Goal: Task Accomplishment & Management: Complete application form

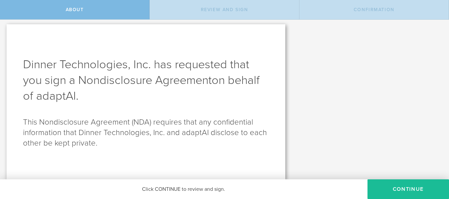
scroll to position [2, 0]
click at [395, 190] on button "Continue" at bounding box center [407, 190] width 81 height 20
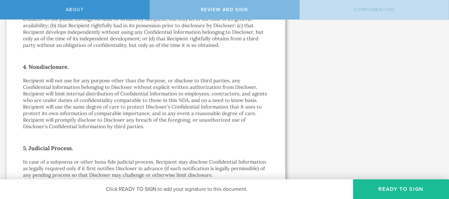
scroll to position [273, 0]
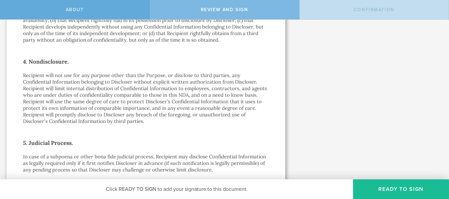
click at [73, 7] on span "About" at bounding box center [75, 10] width 18 height 6
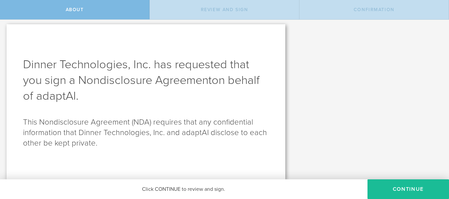
scroll to position [2, 0]
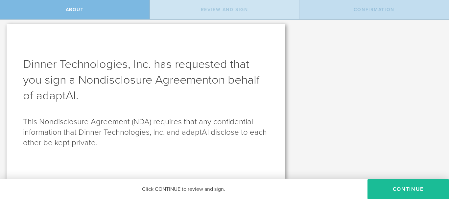
click at [242, 9] on span "Review and sign" at bounding box center [224, 10] width 47 height 6
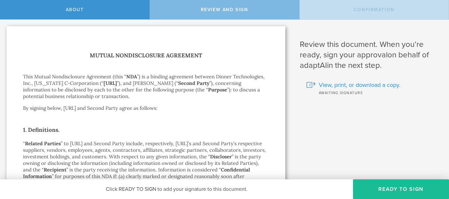
click at [357, 84] on span "View, print, or download a copy." at bounding box center [359, 85] width 81 height 9
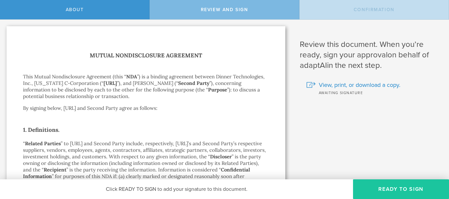
click at [393, 190] on button "Ready to Sign" at bounding box center [401, 190] width 96 height 20
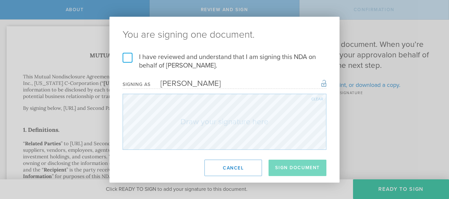
click at [124, 56] on label "I have reviewed and understand that I am signing this NDA on behalf of [PERSON_…" at bounding box center [225, 61] width 204 height 17
click at [0, 0] on input "I have reviewed and understand that I am signing this NDA on behalf of [PERSON_…" at bounding box center [0, 0] width 0 height 0
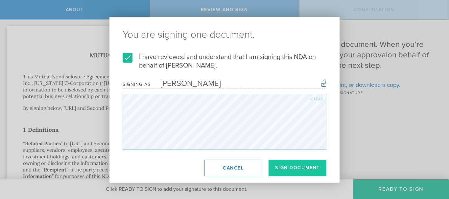
click at [288, 163] on button "Sign Document" at bounding box center [297, 168] width 58 height 16
